Goal: Find specific page/section: Find specific page/section

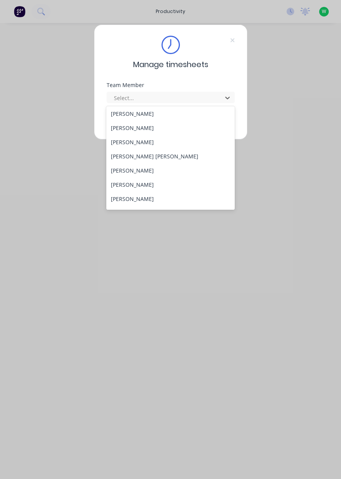
scroll to position [100, 0]
click at [129, 157] on div "[PERSON_NAME] [PERSON_NAME]" at bounding box center [170, 157] width 129 height 14
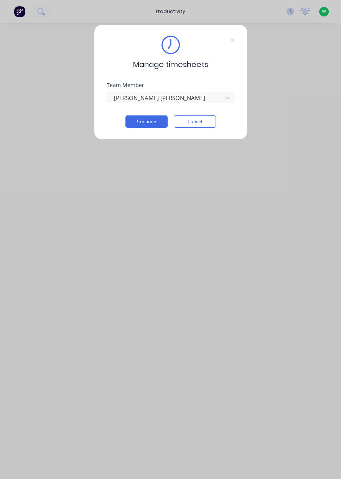
click at [200, 123] on button "Cancel" at bounding box center [195, 122] width 42 height 12
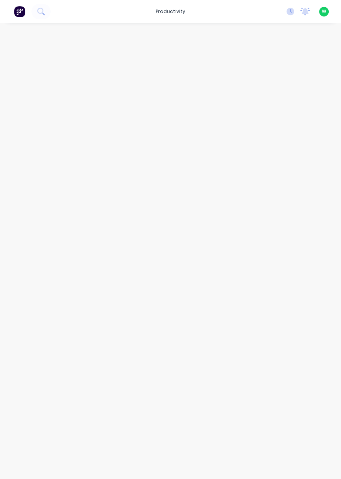
click at [20, 18] on button at bounding box center [20, 11] width 16 height 15
click at [98, 45] on input "text" at bounding box center [125, 43] width 76 height 15
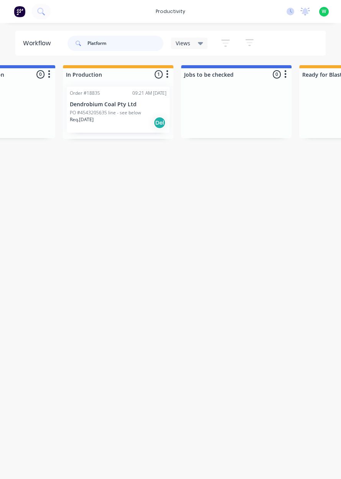
scroll to position [0, 308]
type input "Platform"
click at [126, 117] on div "Req. [DATE] Del" at bounding box center [118, 122] width 97 height 13
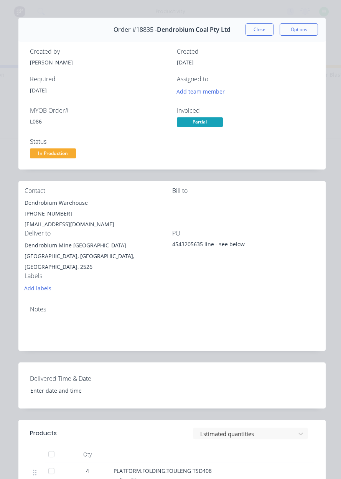
scroll to position [0, 0]
